Goal: Information Seeking & Learning: Learn about a topic

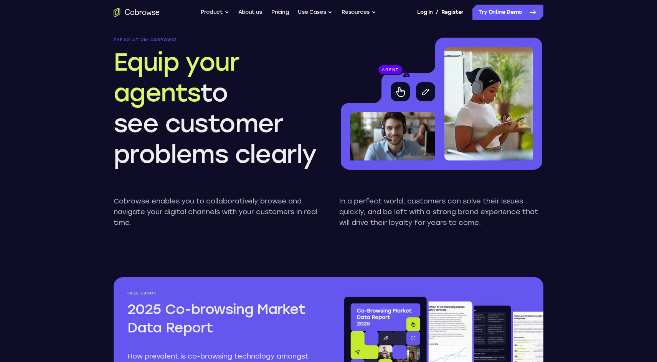
scroll to position [672, 0]
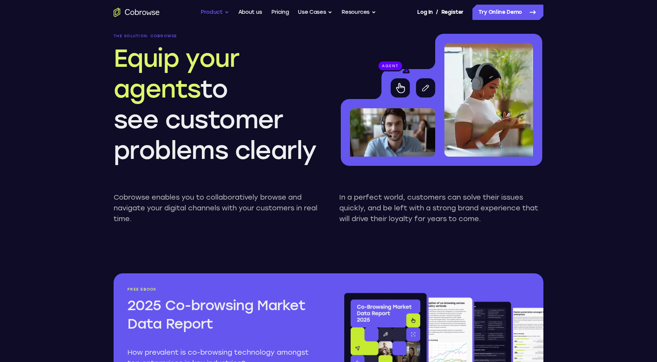
click at [217, 12] on button "Product" at bounding box center [215, 12] width 28 height 15
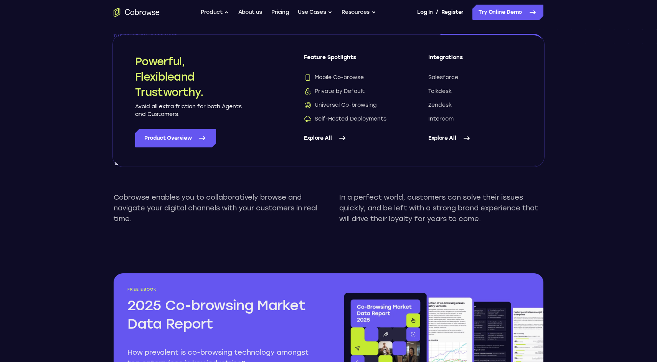
click at [326, 136] on link "Explore All" at bounding box center [351, 138] width 94 height 18
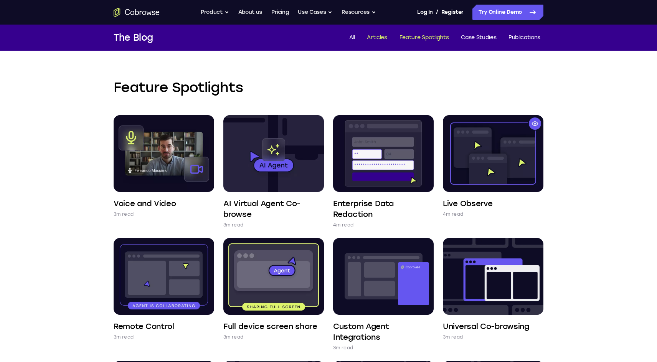
click at [375, 39] on link "Articles" at bounding box center [377, 37] width 26 height 13
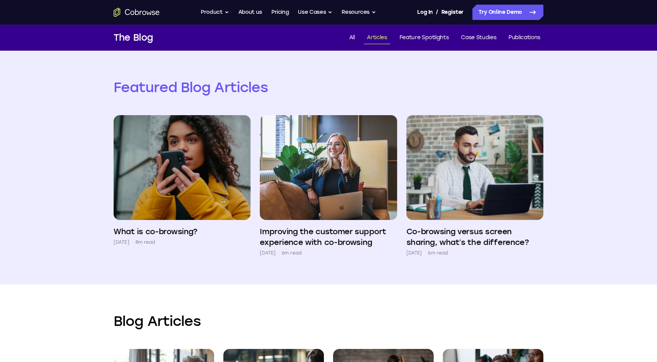
click at [139, 17] on div "Go back Powerful, Flexible and Trustworthy. Avoid all extra friction for both A…" at bounding box center [328, 12] width 491 height 15
click at [209, 13] on button "Product" at bounding box center [215, 12] width 28 height 15
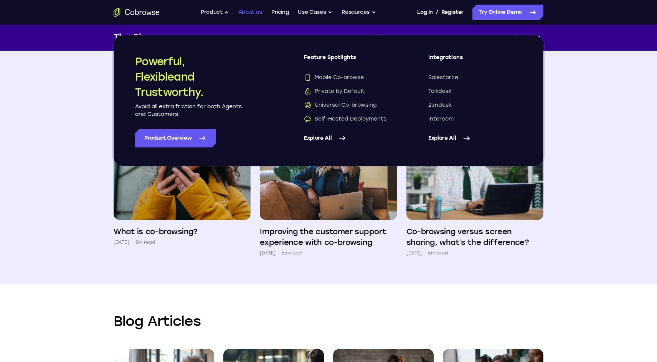
click at [260, 13] on link "About us" at bounding box center [250, 12] width 24 height 15
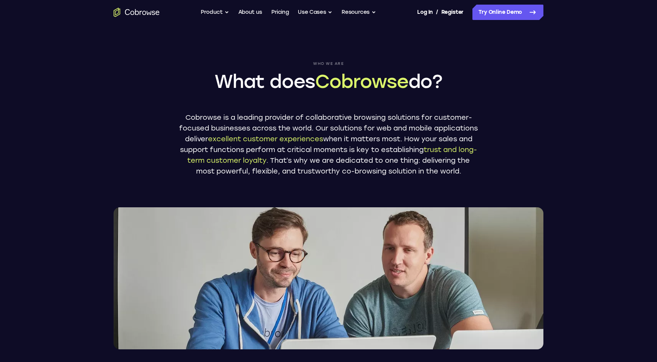
click at [281, 13] on link "Pricing" at bounding box center [280, 12] width 18 height 15
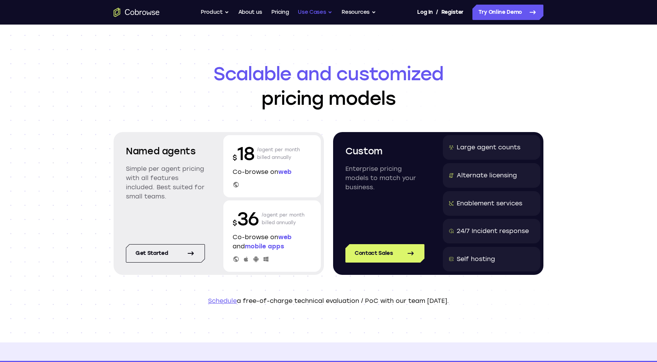
click at [305, 16] on button "Use Cases" at bounding box center [315, 12] width 35 height 15
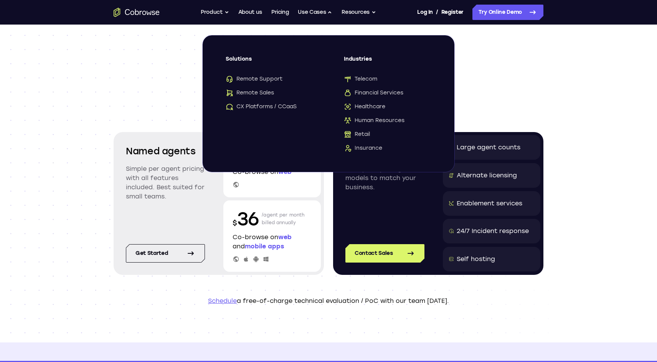
click at [158, 105] on h1 "Scalable and customized pricing models" at bounding box center [329, 85] width 430 height 49
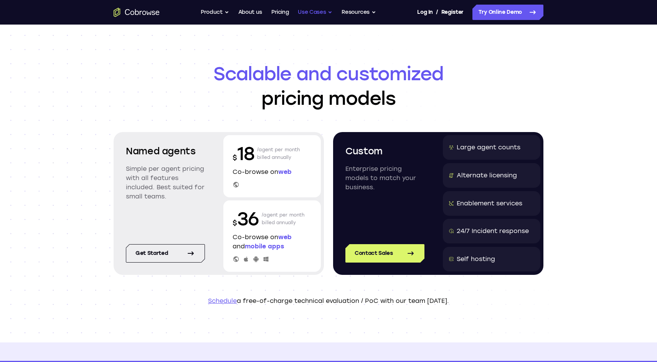
click at [324, 12] on button "Use Cases" at bounding box center [315, 12] width 35 height 15
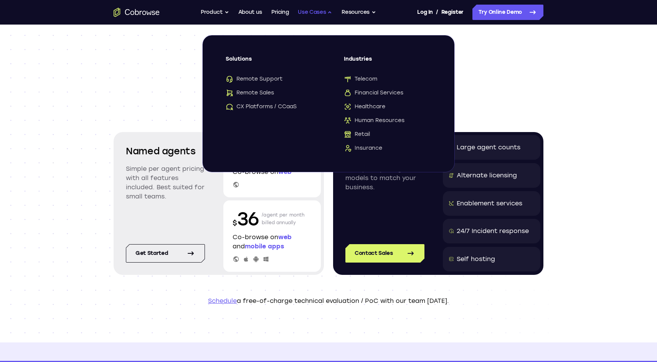
click at [324, 12] on button "Use Cases" at bounding box center [315, 12] width 35 height 15
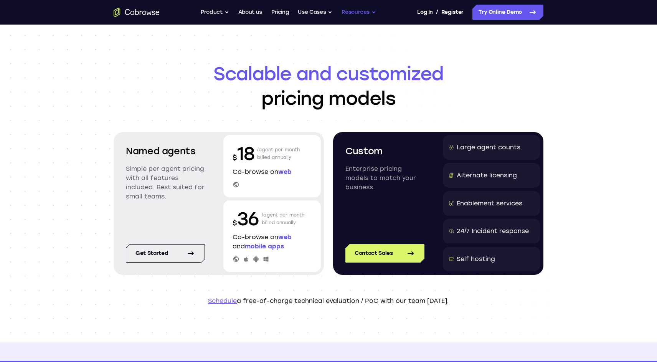
click at [364, 5] on button "Resources" at bounding box center [358, 12] width 35 height 15
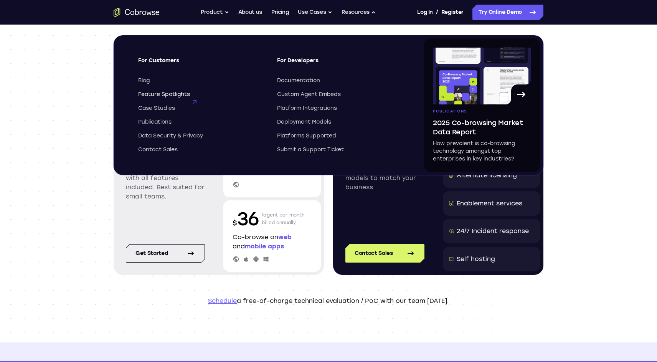
click at [170, 97] on span "Feature Spotlights" at bounding box center [164, 95] width 52 height 8
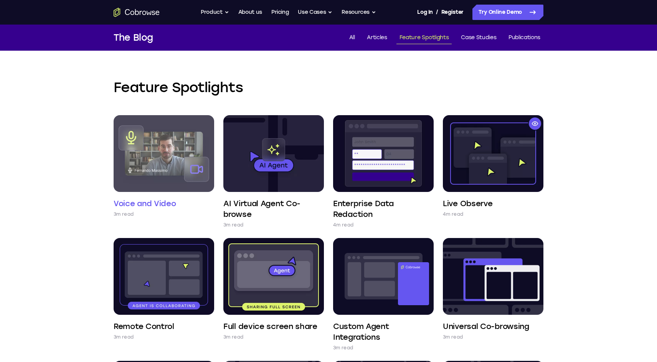
click at [163, 163] on img at bounding box center [164, 153] width 100 height 77
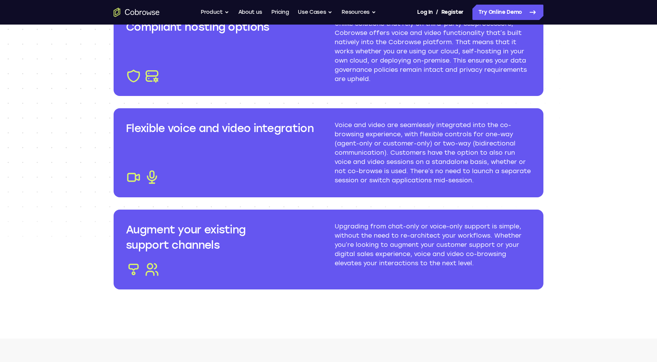
scroll to position [925, 0]
